Goal: Check status: Check status

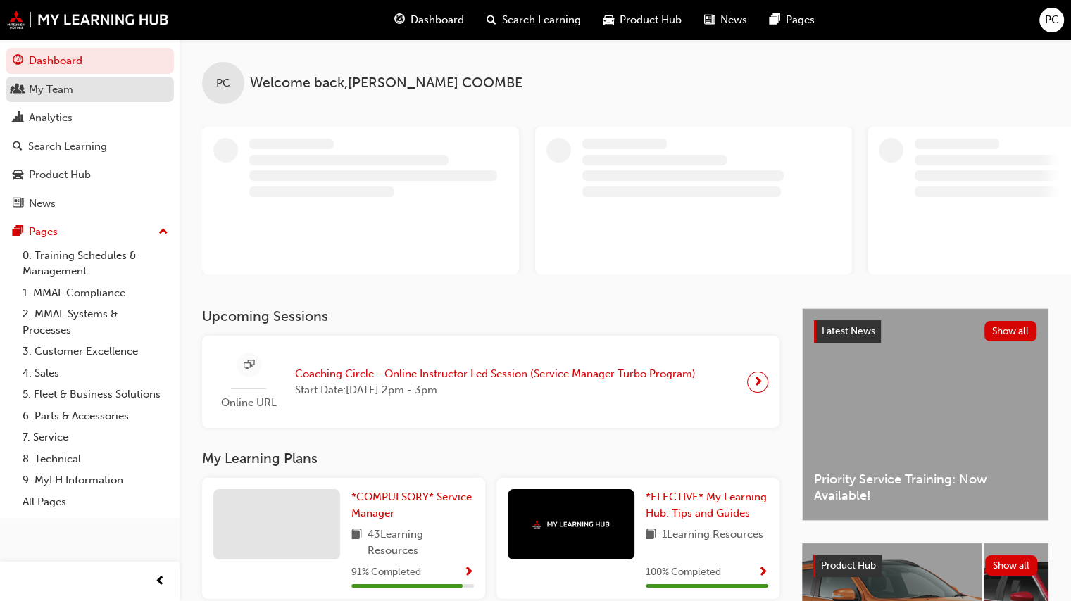
click at [53, 88] on div "My Team" at bounding box center [51, 90] width 44 height 16
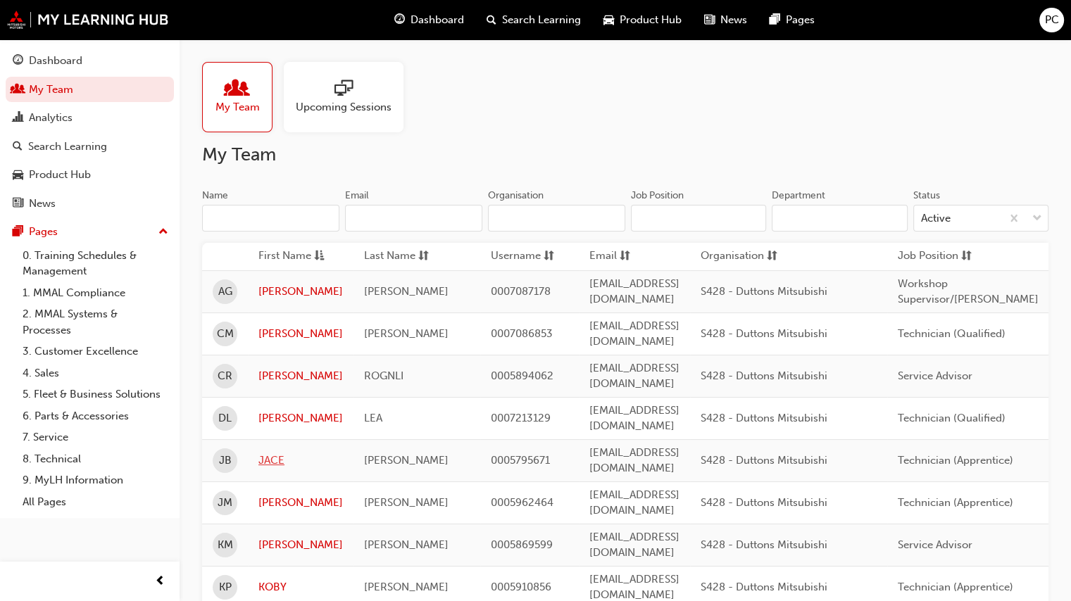
click at [270, 453] on link "JACE" at bounding box center [300, 461] width 84 height 16
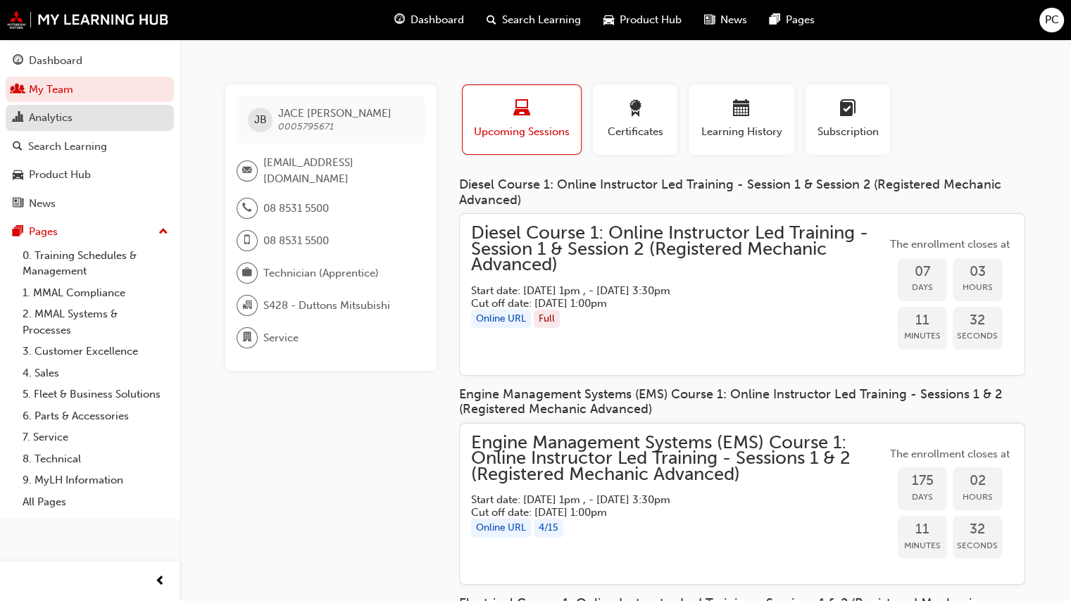
click at [53, 117] on div "Analytics" at bounding box center [51, 118] width 44 height 16
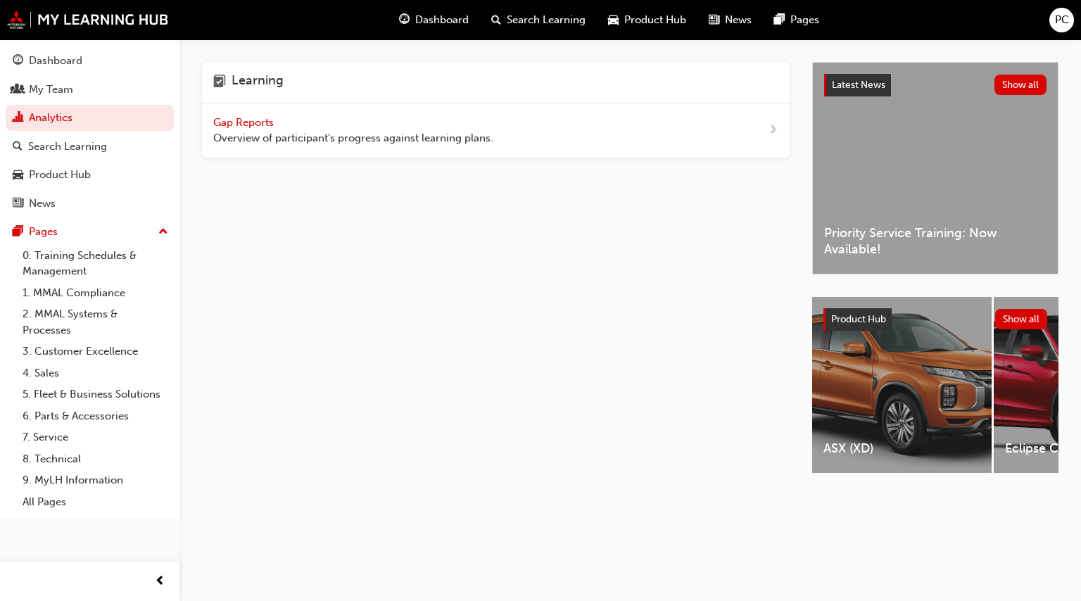
click at [257, 124] on span "Gap Reports" at bounding box center [244, 122] width 63 height 13
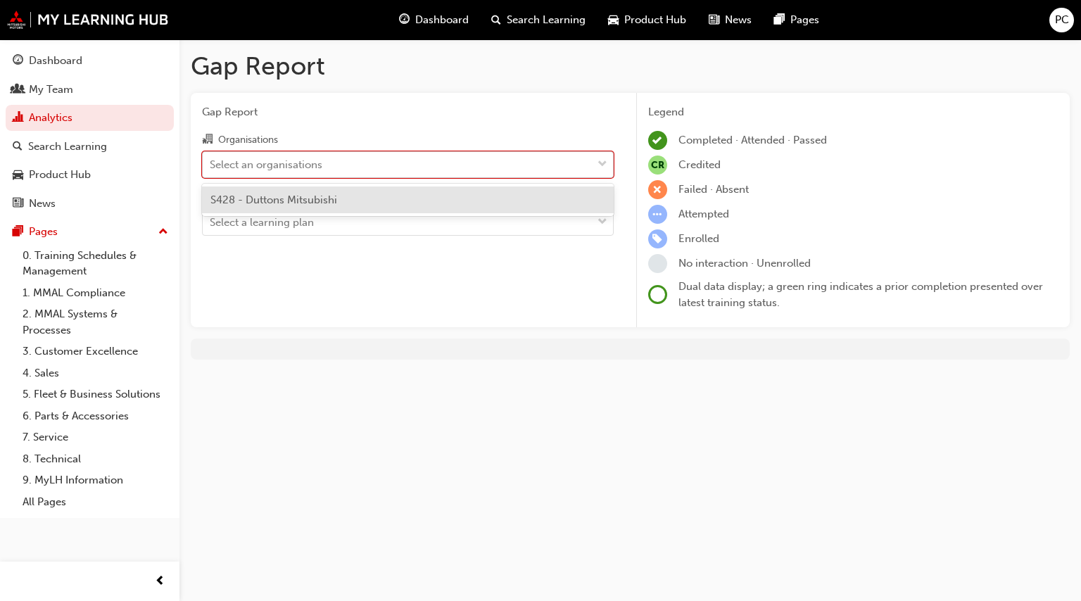
click at [251, 167] on div "Select an organisations" at bounding box center [266, 164] width 113 height 16
click at [211, 167] on input "Organisations option S428 - Duttons Mitsubishi focused, 1 of 1. 1 result availa…" at bounding box center [210, 164] width 1 height 12
click at [258, 199] on span "S428 - Duttons Mitsubishi" at bounding box center [273, 200] width 127 height 13
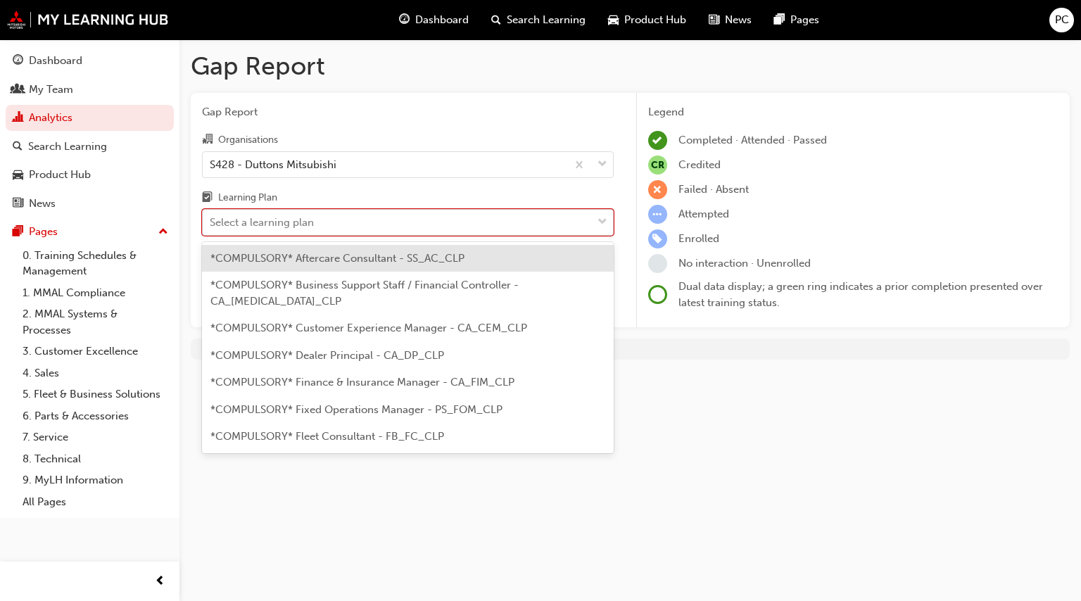
click at [262, 221] on div "Select a learning plan" at bounding box center [262, 223] width 104 height 16
click at [211, 221] on input "Learning Plan option *COMPULSORY* Aftercare Consultant - SS_AC_CLP focused, 1 o…" at bounding box center [210, 222] width 1 height 12
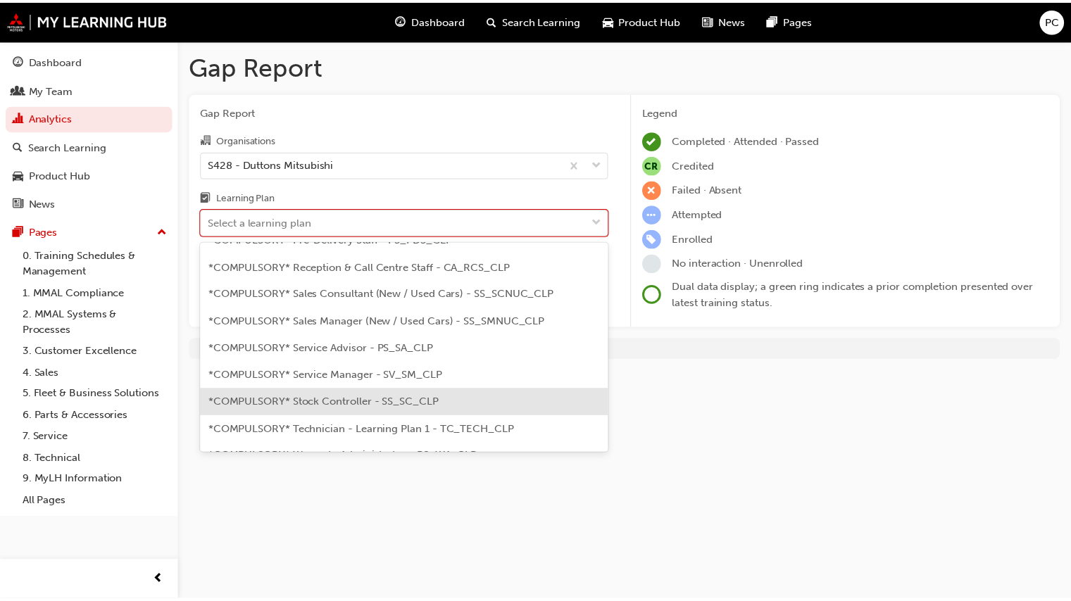
scroll to position [422, 0]
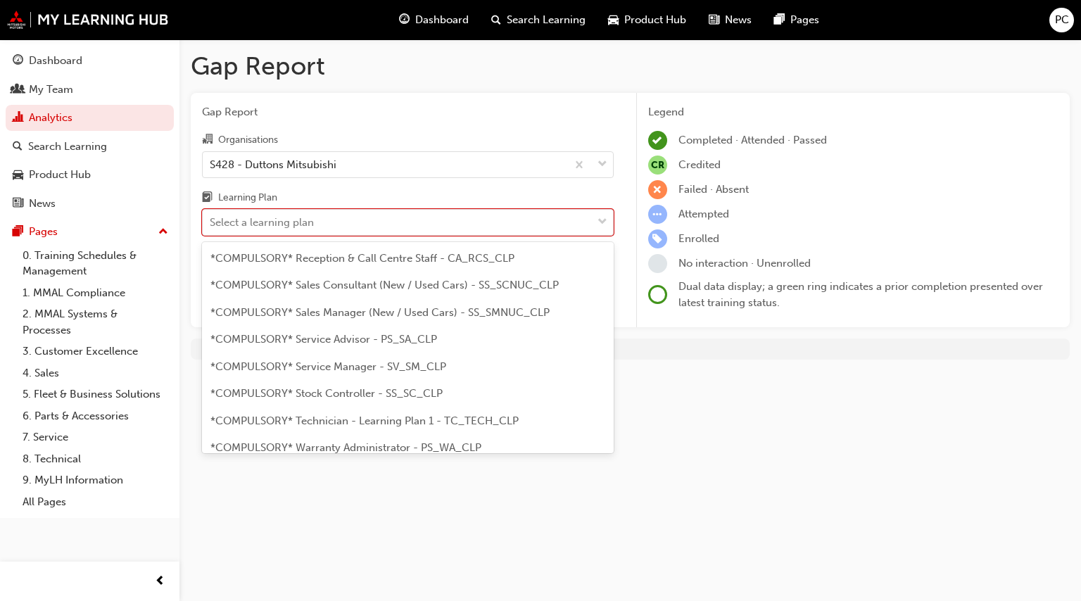
click at [313, 415] on span "*COMPULSORY* Technician - Learning Plan 1 - TC_TECH_CLP" at bounding box center [364, 421] width 308 height 13
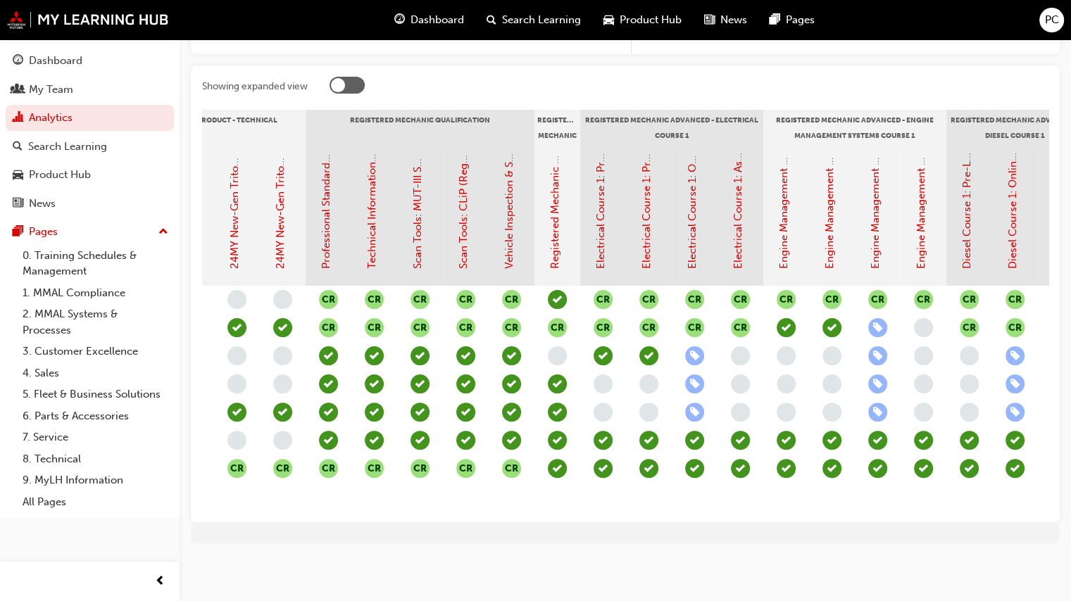
scroll to position [0, 755]
